Goal: Complete application form: Complete application form

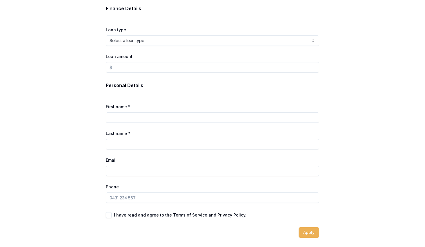
scroll to position [20, 0]
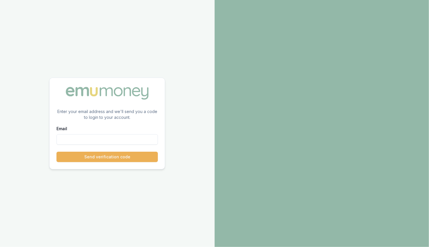
paste input "[PERSON_NAME][EMAIL_ADDRESS][PERSON_NAME][DOMAIN_NAME]"
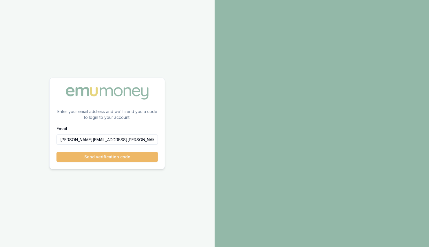
type input "[PERSON_NAME][EMAIL_ADDRESS][PERSON_NAME][DOMAIN_NAME]"
click at [99, 155] on button "Send verification code" at bounding box center [108, 156] width 102 height 10
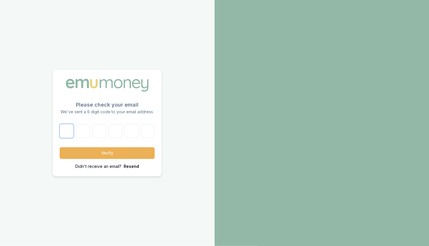
paste input "7"
type input "7"
type input "5"
type input "7"
type input "2"
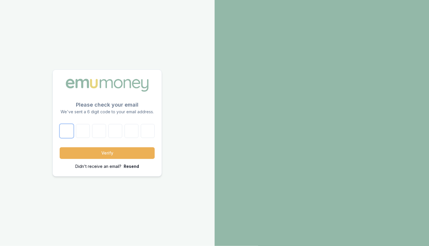
type input "9"
type input "2"
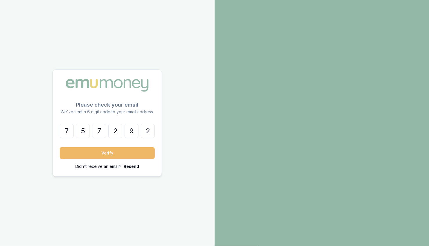
click at [98, 151] on button "Verify" at bounding box center [107, 153] width 95 height 12
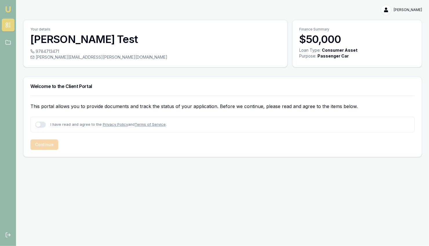
click at [40, 125] on button "button" at bounding box center [40, 125] width 10 height 6
checkbox input "true"
click at [46, 145] on button "Continue" at bounding box center [44, 144] width 28 height 10
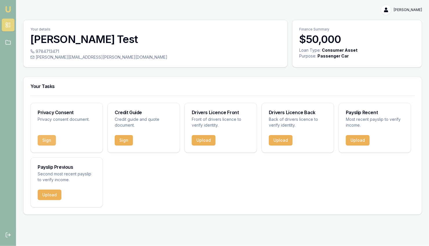
click at [55, 142] on button "Sign" at bounding box center [47, 140] width 18 height 10
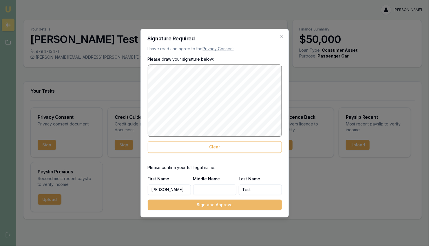
click at [250, 201] on button "Sign and Approve" at bounding box center [215, 204] width 134 height 10
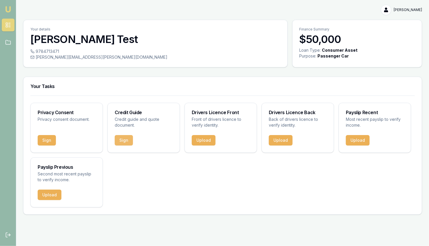
click at [123, 142] on button "Sign" at bounding box center [124, 140] width 18 height 10
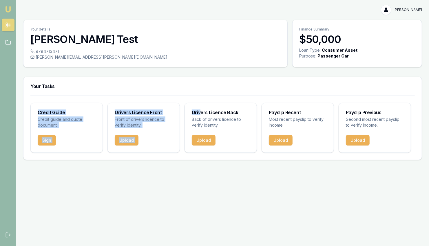
click at [200, 96] on div "Your Tasks Credit Guide Credit guide and quote document. Sign Drivers Licence F…" at bounding box center [222, 118] width 399 height 83
click at [127, 86] on h3 "Your Tasks" at bounding box center [222, 86] width 385 height 5
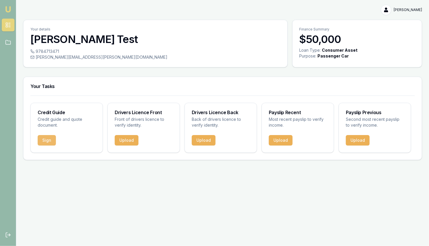
click at [46, 136] on button "Sign" at bounding box center [47, 140] width 18 height 10
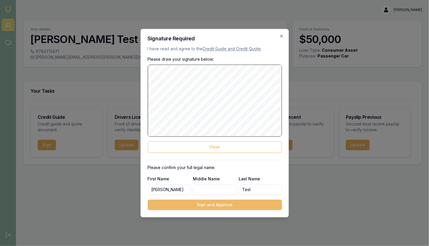
click at [224, 205] on button "Sign and Approve" at bounding box center [215, 204] width 134 height 10
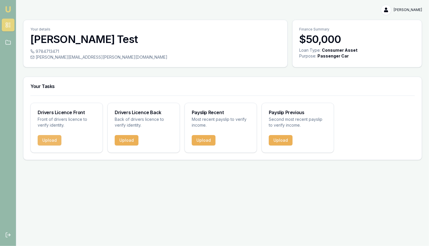
click at [58, 139] on button "Upload" at bounding box center [50, 140] width 24 height 10
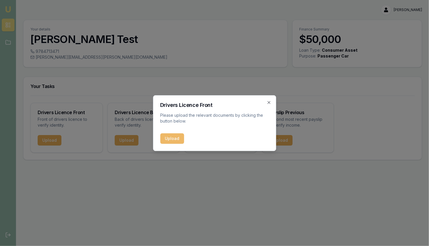
click at [175, 138] on button "Upload" at bounding box center [172, 138] width 24 height 10
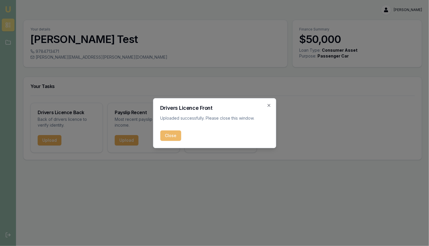
click at [172, 137] on button "Close" at bounding box center [170, 135] width 21 height 10
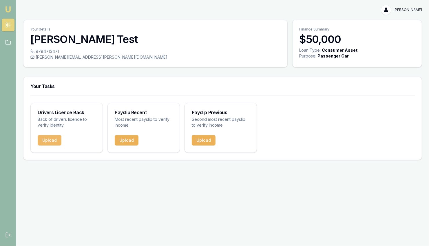
click at [55, 141] on button "Upload" at bounding box center [50, 140] width 24 height 10
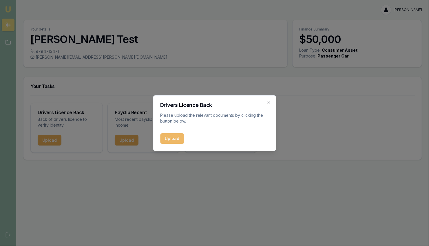
click at [172, 139] on button "Upload" at bounding box center [172, 138] width 24 height 10
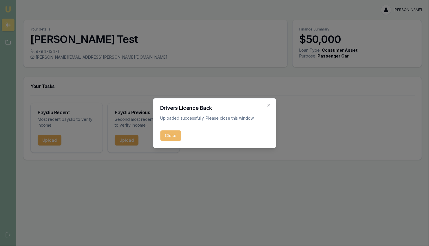
click at [168, 138] on button "Close" at bounding box center [170, 135] width 21 height 10
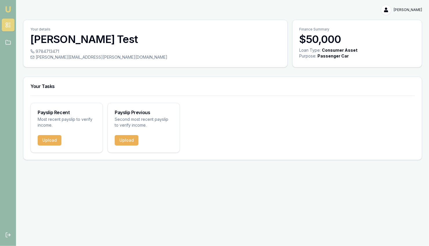
click at [414, 11] on html "Emu Broker [PERSON_NAME] Test Toggle Menu Your details [PERSON_NAME] Test 97847…" at bounding box center [214, 123] width 429 height 246
click at [400, 35] on div "Logout" at bounding box center [404, 34] width 34 height 9
